Goal: Browse casually: Explore the website without a specific task or goal

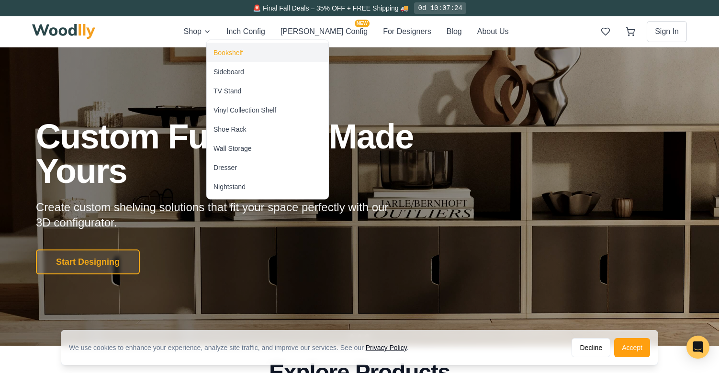
click at [231, 48] on div "Bookshelf" at bounding box center [228, 53] width 29 height 10
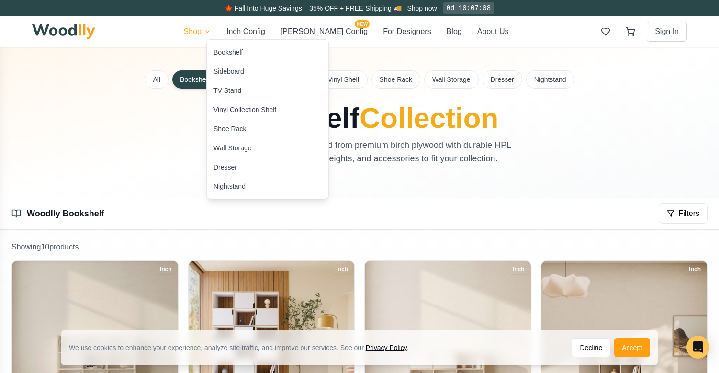
click at [223, 70] on div "Sideboard" at bounding box center [229, 72] width 31 height 10
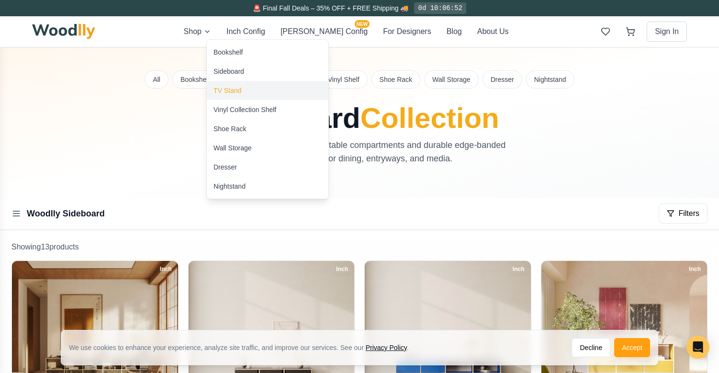
click at [230, 90] on div "TV Stand" at bounding box center [228, 91] width 28 height 10
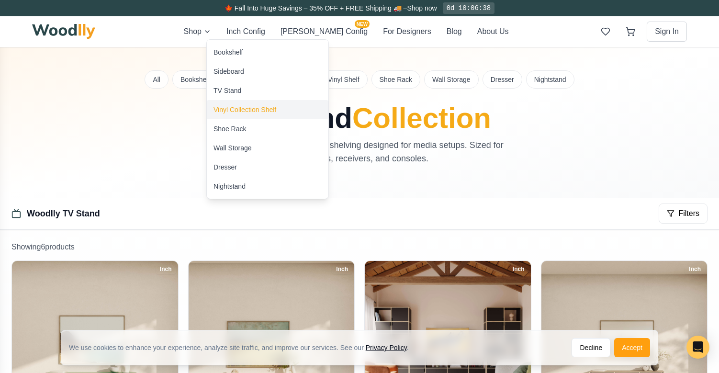
click at [235, 113] on div "Vinyl Collection Shelf" at bounding box center [245, 110] width 63 height 10
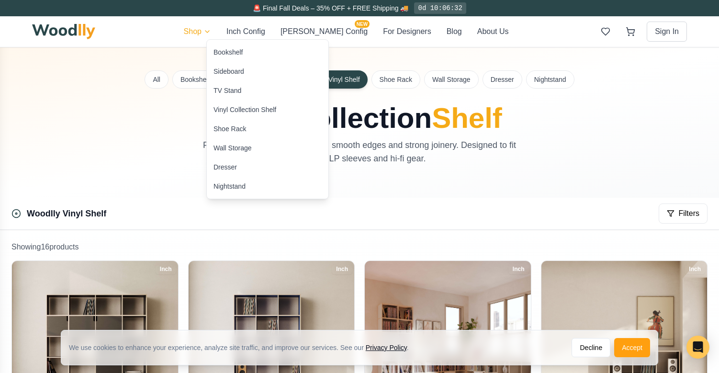
click at [232, 126] on div "Shoe Rack" at bounding box center [230, 129] width 33 height 10
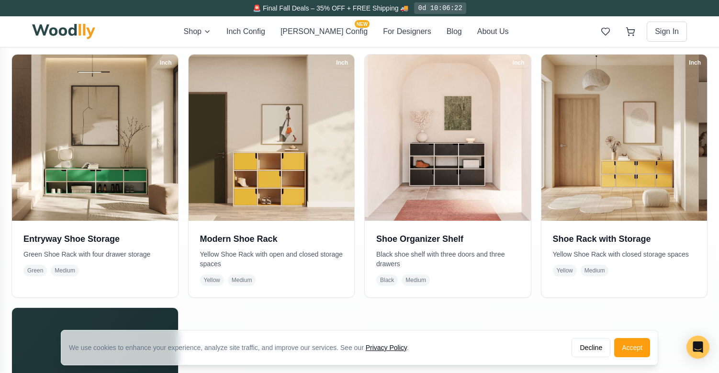
scroll to position [206, 0]
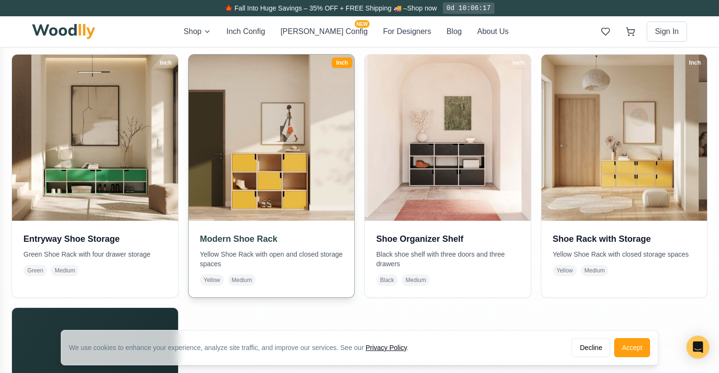
click at [302, 151] on img at bounding box center [271, 137] width 174 height 174
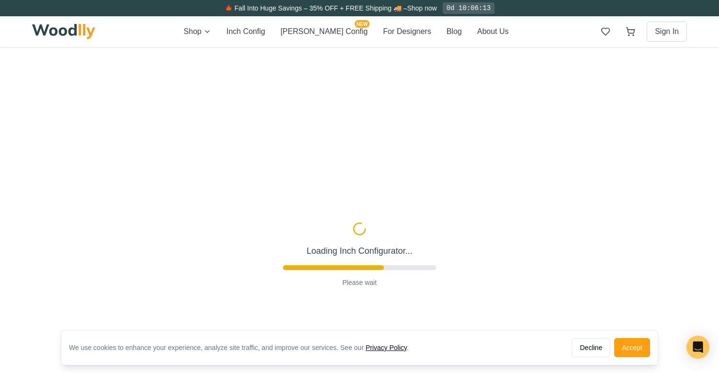
type input "47"
type input "3"
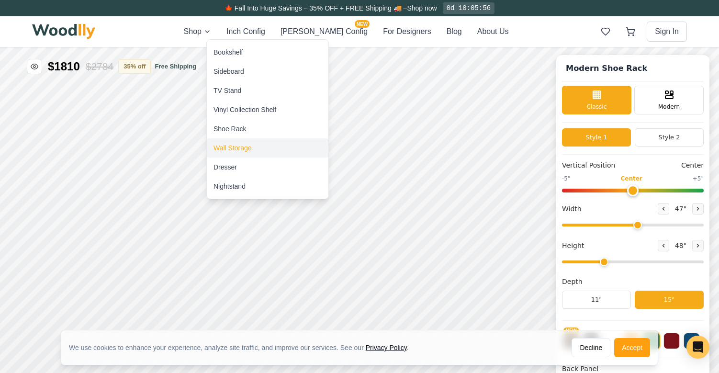
click at [242, 149] on div "Wall Storage" at bounding box center [233, 148] width 38 height 10
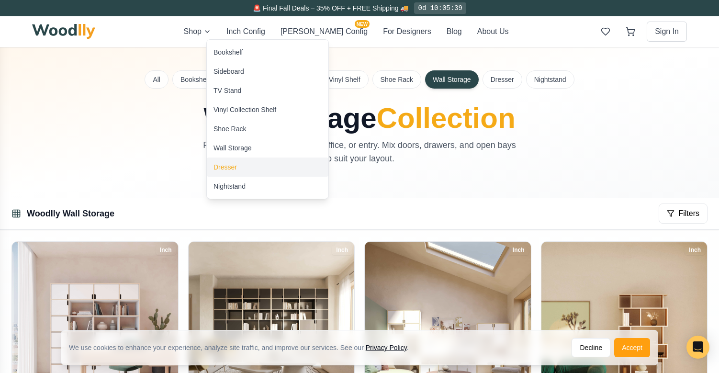
click at [226, 165] on div "Dresser" at bounding box center [225, 167] width 23 height 10
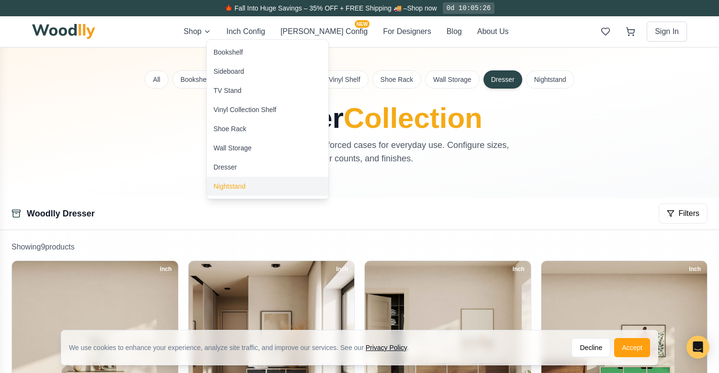
click at [225, 187] on div "Nightstand" at bounding box center [230, 186] width 32 height 10
